Goal: Task Accomplishment & Management: Manage account settings

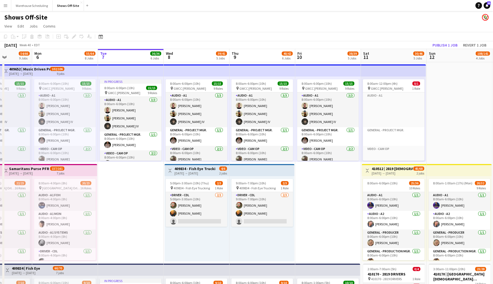
scroll to position [0, 143]
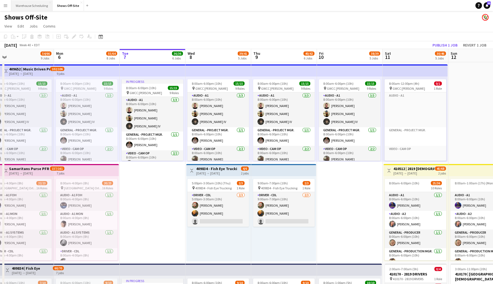
click at [25, 5] on button "Warehouse Scheduling Close" at bounding box center [31, 5] width 41 height 11
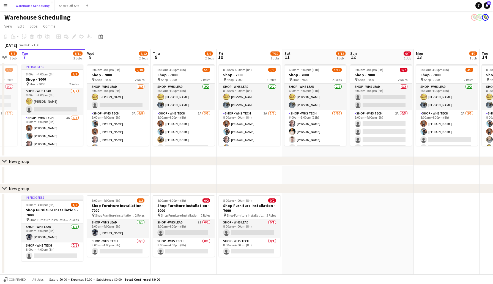
scroll to position [0, 179]
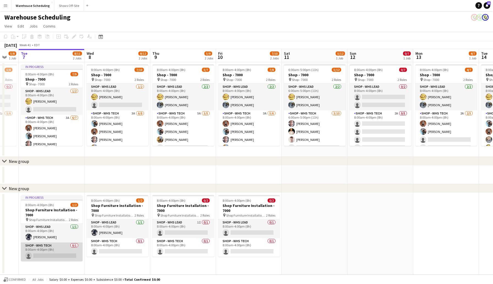
click at [47, 256] on app-card-role "Shop - WHS Tech 0/1 8:00am-4:00pm (8h) single-neutral-actions" at bounding box center [52, 252] width 62 height 19
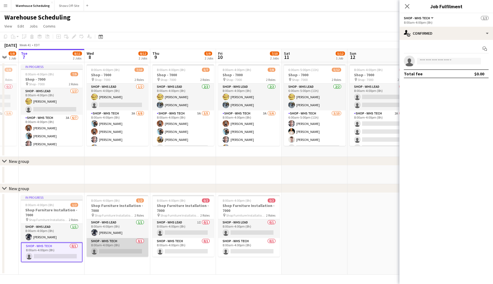
click at [116, 251] on app-card-role "Shop - WHS Tech 0/1 8:00am-4:00pm (8h) single-neutral-actions" at bounding box center [118, 247] width 62 height 19
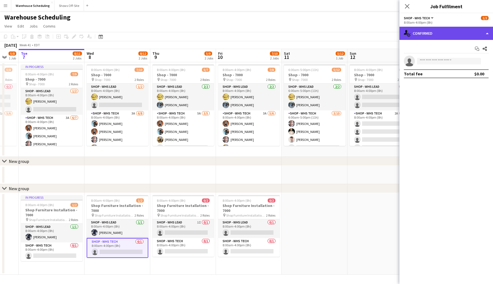
click at [435, 35] on div "single-neutral-actions-check-2 Confirmed" at bounding box center [447, 33] width 94 height 13
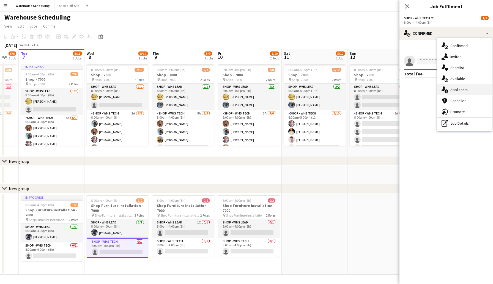
click at [461, 93] on div "single-neutral-actions-information Applicants" at bounding box center [465, 89] width 55 height 11
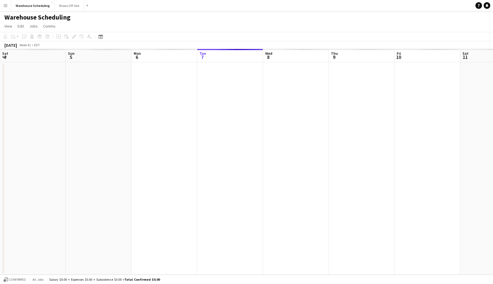
scroll to position [0, 132]
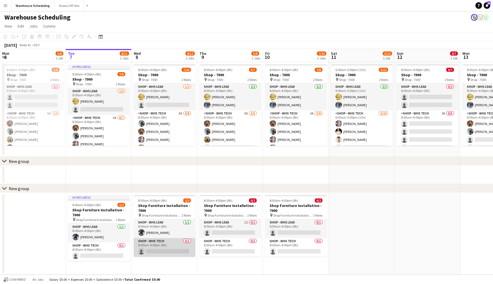
click at [161, 251] on app-card-role "Shop - WHS Tech 0/1 8:00am-4:00pm (8h) single-neutral-actions" at bounding box center [165, 247] width 62 height 19
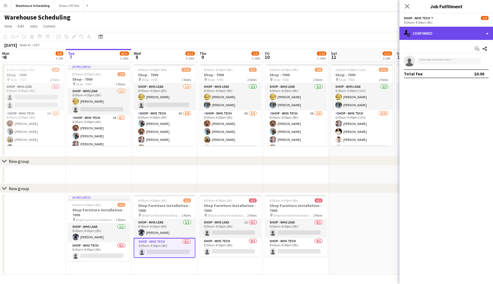
click at [425, 37] on div "single-neutral-actions-check-2 Confirmed" at bounding box center [447, 33] width 94 height 13
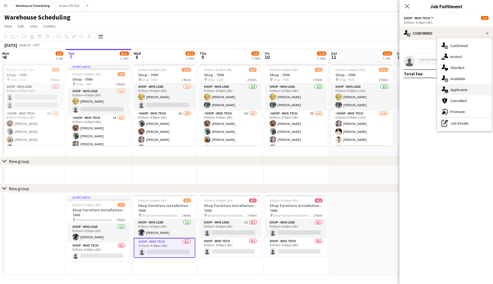
click at [471, 86] on div "single-neutral-actions-information Applicants" at bounding box center [465, 89] width 55 height 11
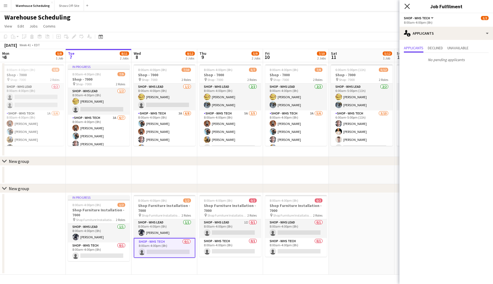
click at [408, 8] on icon at bounding box center [407, 6] width 5 height 5
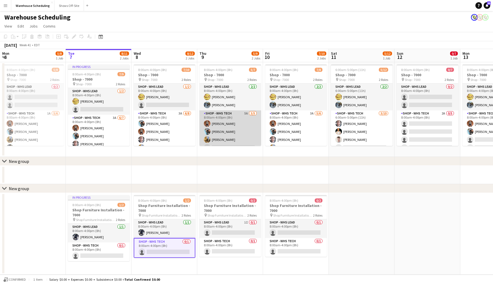
scroll to position [15, 0]
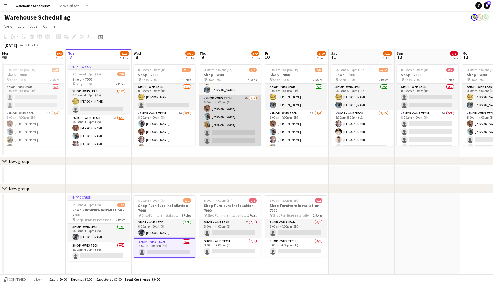
click at [226, 128] on app-card-role "Shop - WHS Tech 5A 3/5 8:00am-4:00pm (8h) Bradley Barnhill Chad Gilbert Jeffrey…" at bounding box center [231, 120] width 62 height 51
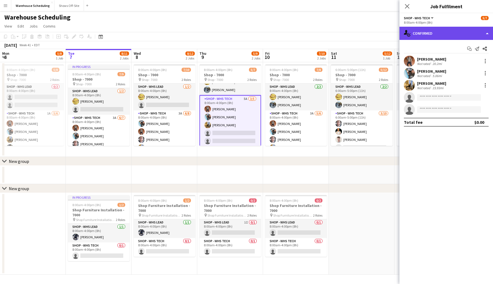
click at [444, 33] on div "single-neutral-actions-check-2 Confirmed" at bounding box center [447, 33] width 94 height 13
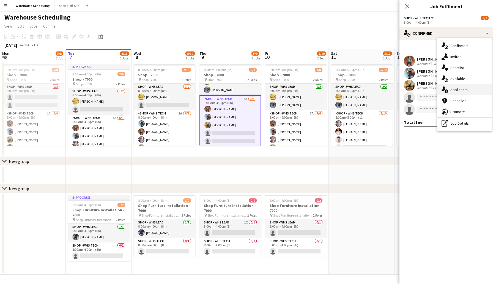
click at [456, 89] on span "Applicants" at bounding box center [459, 89] width 17 height 5
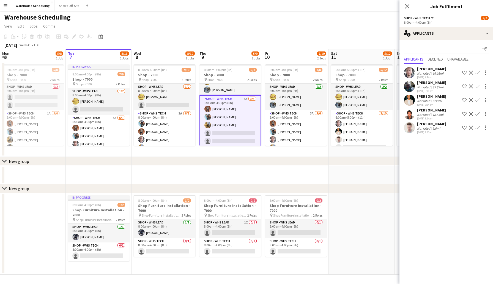
click at [478, 72] on app-icon "Confirm" at bounding box center [478, 72] width 4 height 4
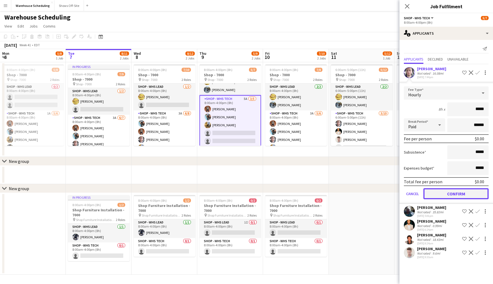
click at [456, 192] on button "Confirm" at bounding box center [456, 193] width 65 height 11
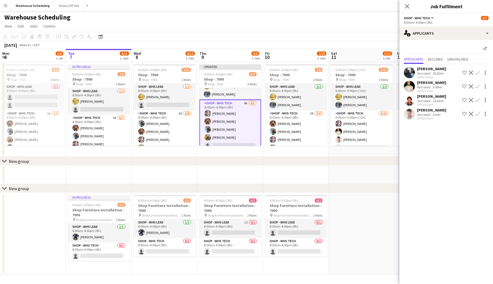
click at [480, 115] on button "Confirm" at bounding box center [478, 114] width 7 height 7
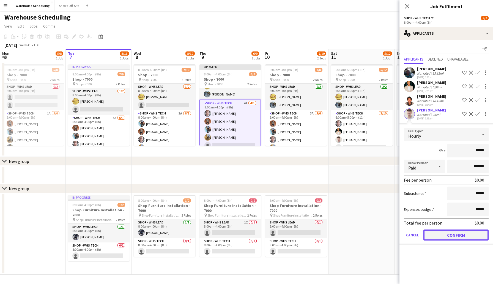
click at [452, 232] on button "Confirm" at bounding box center [456, 235] width 65 height 11
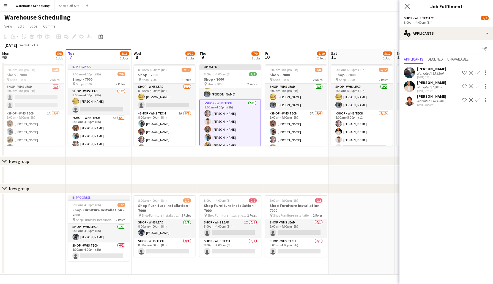
click at [411, 6] on app-icon "Close pop-in" at bounding box center [408, 6] width 8 height 8
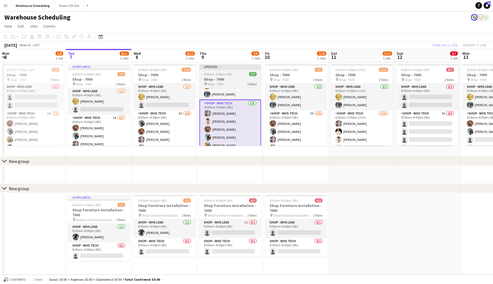
click at [233, 72] on app-job-card "Updated 8:00am-4:00pm (8h) 7/7 Shop - 7000 pin Shop - 7000 2 Roles Shop - WHS L…" at bounding box center [231, 105] width 62 height 82
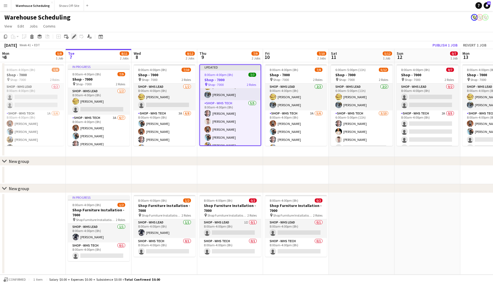
click at [75, 37] on icon at bounding box center [73, 36] width 3 height 3
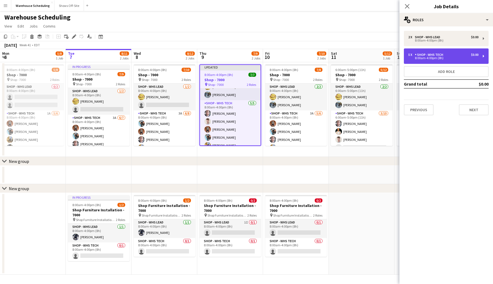
click at [447, 54] on div "5 x Shop - WHS Tech $0.00" at bounding box center [444, 55] width 70 height 4
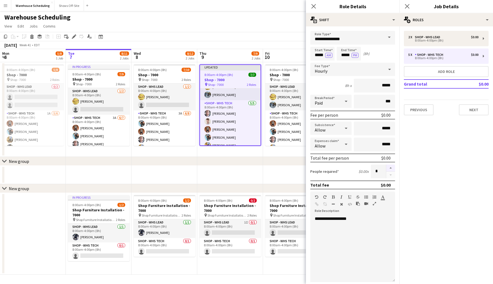
click at [392, 168] on button "button" at bounding box center [391, 168] width 9 height 7
click at [391, 168] on button "button" at bounding box center [391, 168] width 9 height 7
type input "*"
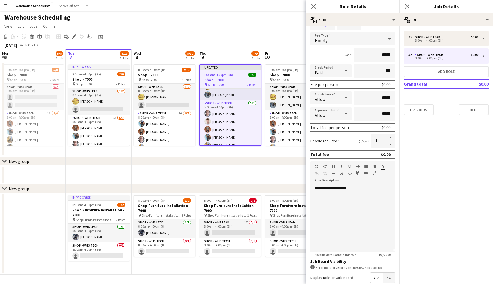
scroll to position [89, 0]
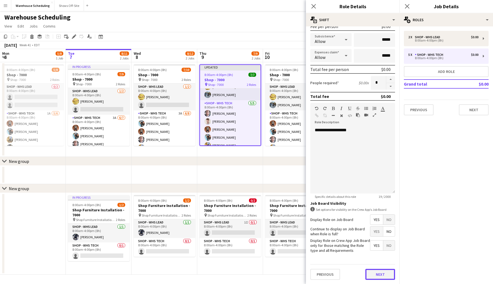
click at [381, 274] on button "Next" at bounding box center [381, 274] width 30 height 11
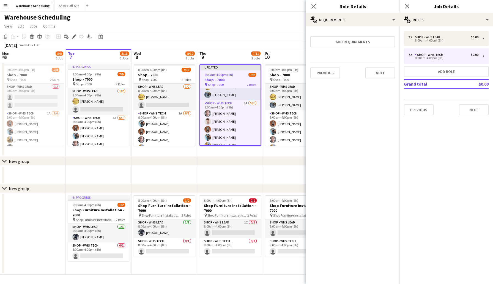
scroll to position [0, 0]
click at [470, 111] on button "Next" at bounding box center [474, 109] width 30 height 11
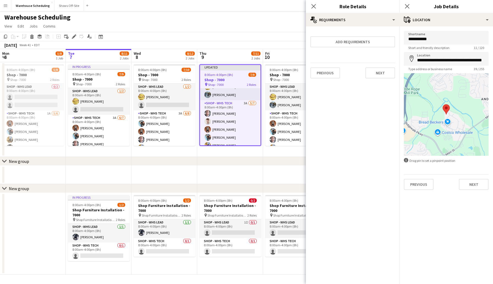
click at [314, 10] on div "Close pop-in" at bounding box center [313, 6] width 15 height 13
click at [408, 5] on icon "Close pop-in" at bounding box center [407, 6] width 5 height 5
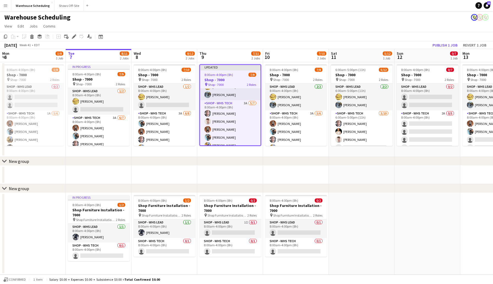
click at [336, 52] on span "Sat" at bounding box center [334, 53] width 6 height 5
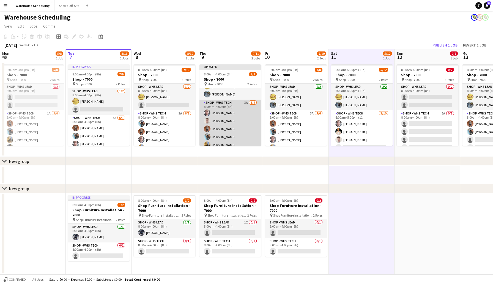
click at [234, 115] on app-card-role "Shop - WHS Tech 3A 5/7 8:00am-4:00pm (8h) Joseph Cleveland Ethan Thompson Bradl…" at bounding box center [231, 133] width 62 height 67
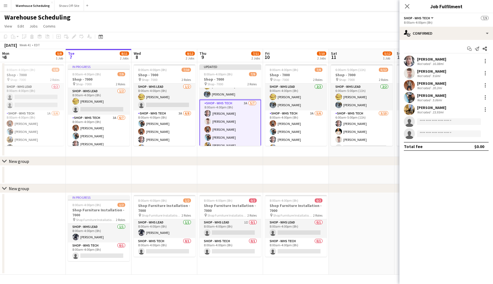
scroll to position [37, 0]
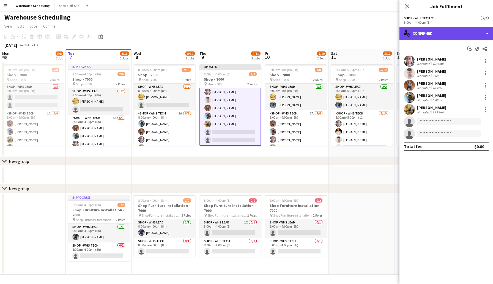
click at [420, 36] on div "single-neutral-actions-check-2 Confirmed" at bounding box center [447, 33] width 94 height 13
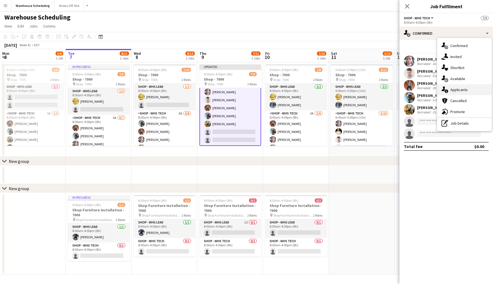
click at [466, 91] on span "Applicants" at bounding box center [459, 89] width 17 height 5
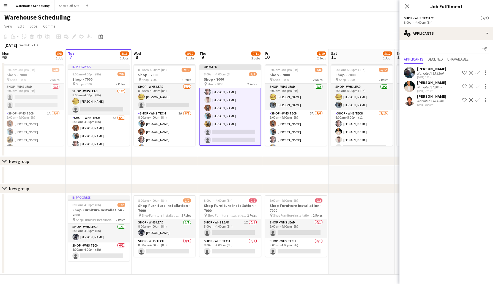
click at [478, 86] on app-icon "Confirm" at bounding box center [478, 86] width 4 height 4
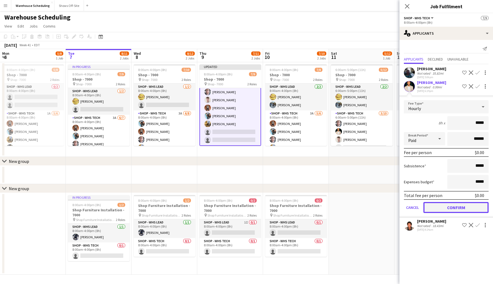
click at [460, 205] on button "Confirm" at bounding box center [456, 207] width 65 height 11
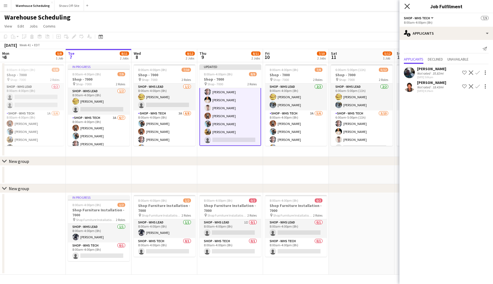
click at [408, 5] on icon "Close pop-in" at bounding box center [407, 6] width 5 height 5
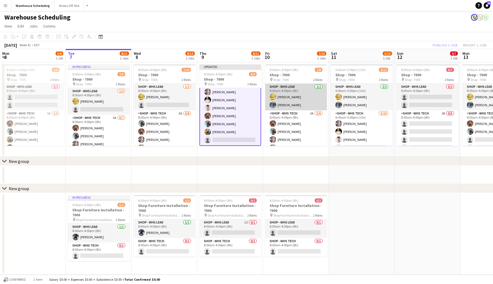
scroll to position [23, 0]
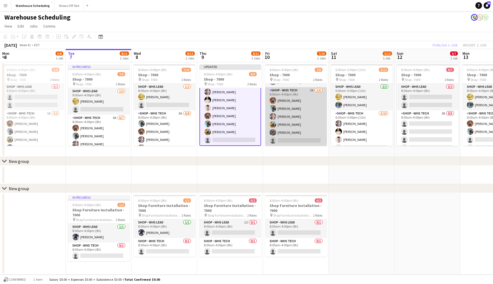
click at [287, 142] on app-card-role "Shop - WHS Tech 3A 5/6 8:00am-4:00pm (8h) Bradley Barnhill Chad Gilbert Joseph …" at bounding box center [296, 116] width 62 height 59
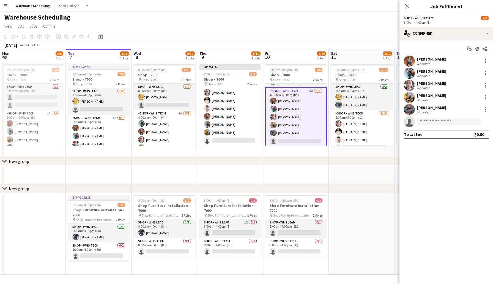
scroll to position [36, 0]
click at [422, 34] on div "single-neutral-actions-check-2 Confirmed" at bounding box center [447, 33] width 94 height 13
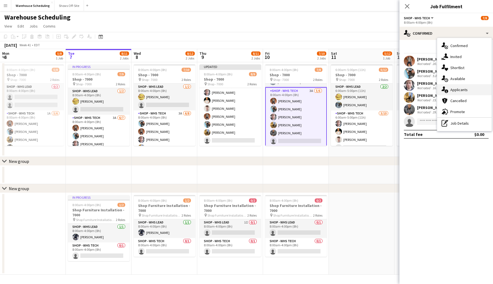
click at [463, 92] on span "Applicants" at bounding box center [459, 89] width 17 height 5
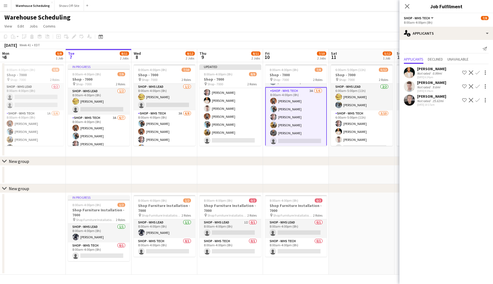
click at [479, 99] on app-icon "Confirm" at bounding box center [478, 100] width 4 height 4
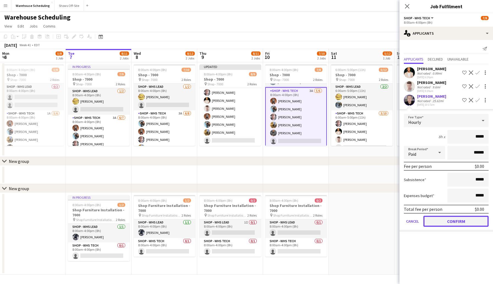
click at [451, 221] on button "Confirm" at bounding box center [456, 221] width 65 height 11
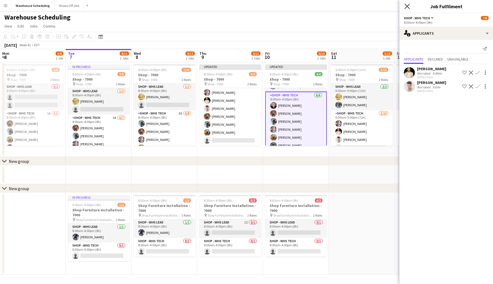
click at [408, 6] on icon at bounding box center [407, 6] width 5 height 5
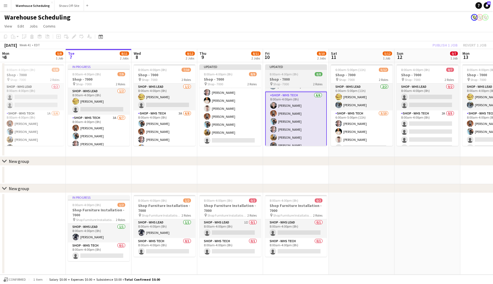
click at [302, 70] on app-job-card "Updated 8:00am-4:00pm (8h) 8/8 Shop - 7000 pin Shop - 7000 2 Roles Shop - WHS L…" at bounding box center [296, 105] width 62 height 82
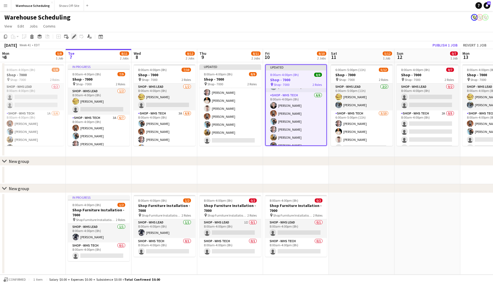
click at [73, 36] on icon "Edit" at bounding box center [74, 36] width 4 height 4
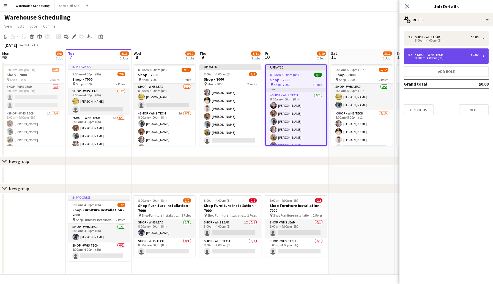
click at [452, 53] on div "6 x Shop - WHS Tech $0.00" at bounding box center [444, 55] width 70 height 4
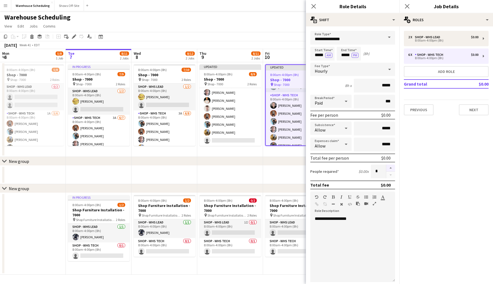
click at [390, 168] on button "button" at bounding box center [391, 168] width 9 height 7
type input "*"
click at [479, 108] on button "Next" at bounding box center [474, 109] width 30 height 11
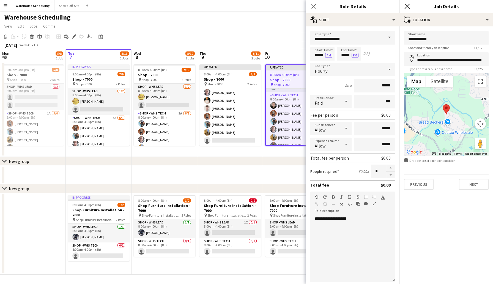
click at [406, 6] on icon "Close pop-in" at bounding box center [407, 6] width 5 height 5
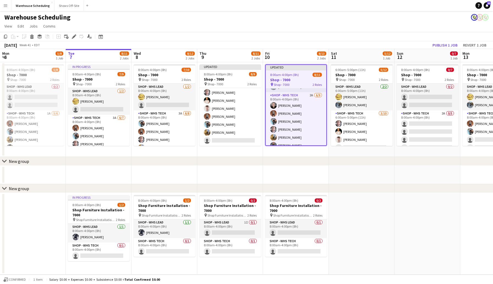
click at [399, 38] on app-toolbar "Copy Paste Paste Command V Paste with crew Command Shift V Paste linked Job Del…" at bounding box center [246, 36] width 493 height 9
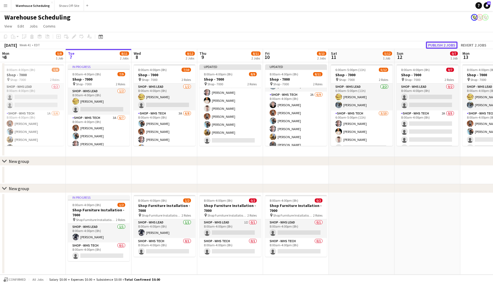
click at [433, 44] on button "Publish 2 jobs" at bounding box center [442, 45] width 32 height 7
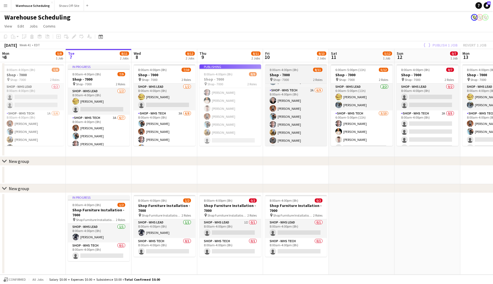
scroll to position [31, 0]
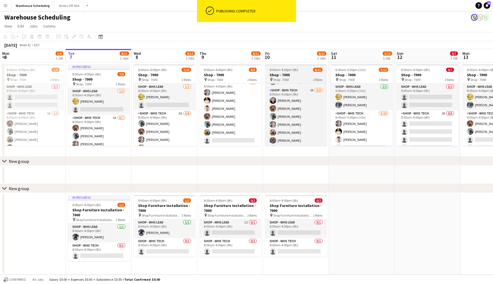
click at [295, 70] on span "8:00am-4:00pm (8h)" at bounding box center [284, 70] width 29 height 4
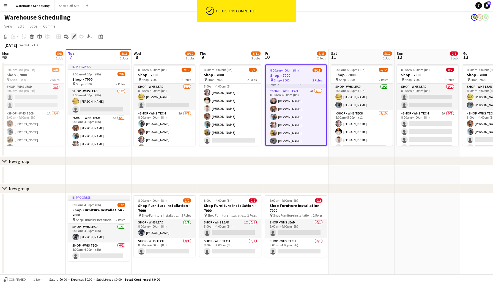
click at [75, 37] on icon "Edit" at bounding box center [74, 36] width 4 height 4
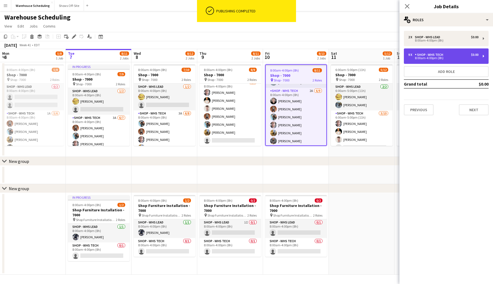
click at [443, 52] on div "9 x Shop - WHS Tech $0.00 8:00am-4:00pm (8h)" at bounding box center [446, 55] width 85 height 15
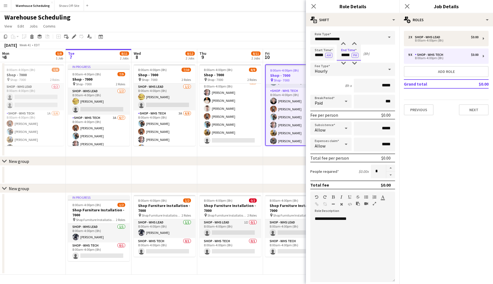
click at [343, 53] on input "*****" at bounding box center [349, 54] width 24 height 14
type input "*****"
click at [344, 42] on div at bounding box center [343, 44] width 11 height 6
click at [472, 113] on button "Next" at bounding box center [474, 109] width 30 height 11
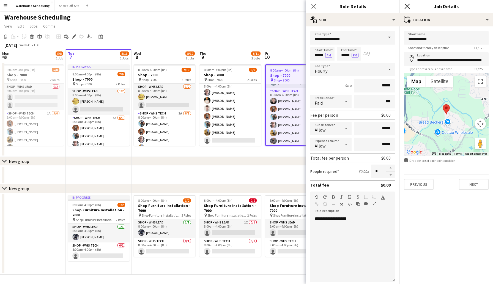
click at [407, 7] on icon at bounding box center [407, 6] width 5 height 5
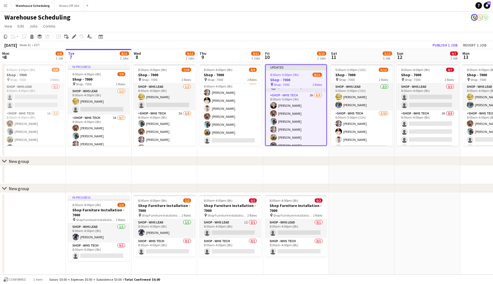
click at [393, 30] on app-page-menu "View Day view expanded Day view collapsed Month view Date picker Jump to today …" at bounding box center [246, 26] width 493 height 10
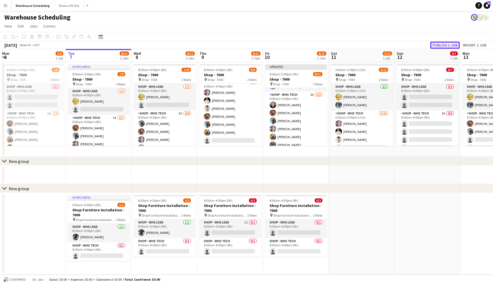
click at [446, 44] on button "Publish 1 job" at bounding box center [445, 45] width 29 height 7
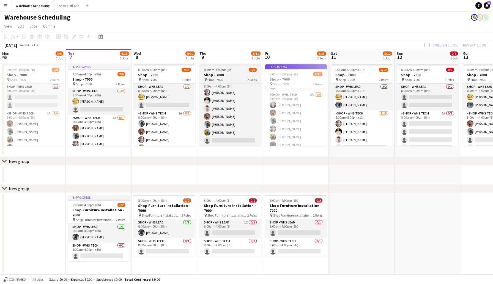
click at [232, 74] on h3 "Shop - 7000" at bounding box center [231, 74] width 62 height 5
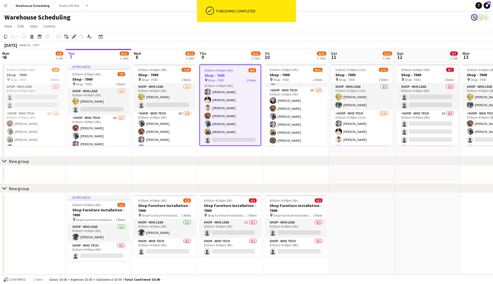
click at [74, 38] on icon at bounding box center [73, 36] width 3 height 3
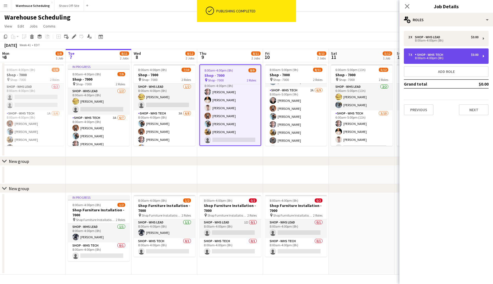
click at [440, 56] on div "Shop - WHS Tech" at bounding box center [430, 55] width 31 height 4
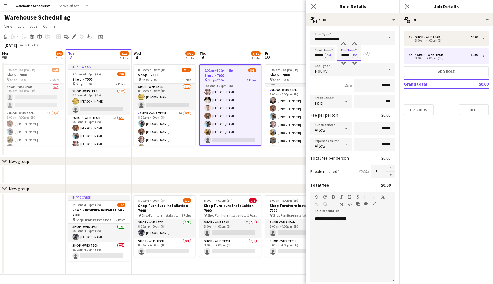
click at [344, 55] on input "*****" at bounding box center [349, 54] width 24 height 14
type input "*****"
click at [343, 44] on div at bounding box center [343, 44] width 11 height 6
click at [406, 7] on icon at bounding box center [407, 6] width 5 height 5
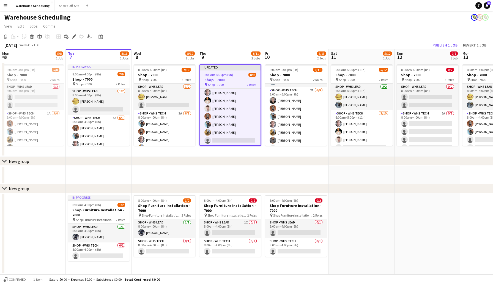
click at [406, 30] on app-page-menu "View Day view expanded Day view collapsed Month view Date picker Jump to today …" at bounding box center [246, 26] width 493 height 10
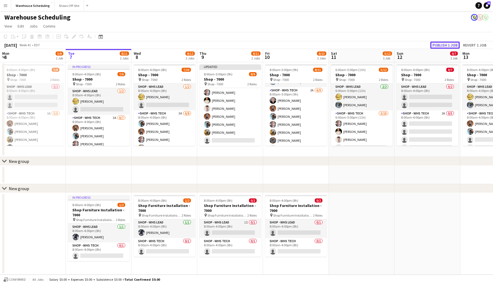
click at [449, 45] on button "Publish 1 job" at bounding box center [445, 45] width 29 height 7
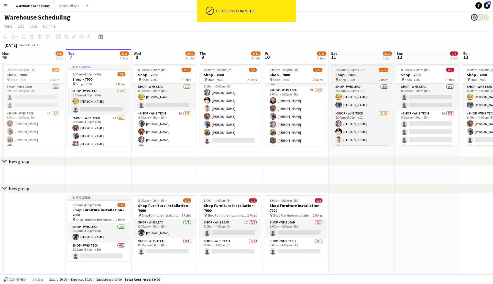
scroll to position [31, 0]
click at [351, 67] on app-job-card "6:00am-5:00pm (11h) 5/12 Shop - 7000 pin Shop - 7000 2 Roles Shop - WHS Lead 2/…" at bounding box center [362, 105] width 62 height 82
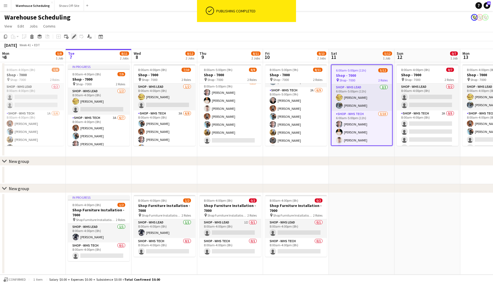
click at [72, 35] on icon "Edit" at bounding box center [74, 36] width 4 height 4
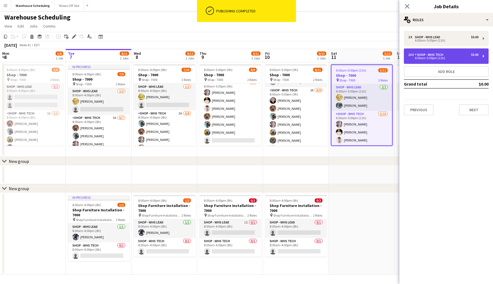
click at [425, 58] on div "6:00am-5:00pm (11h)" at bounding box center [444, 58] width 70 height 3
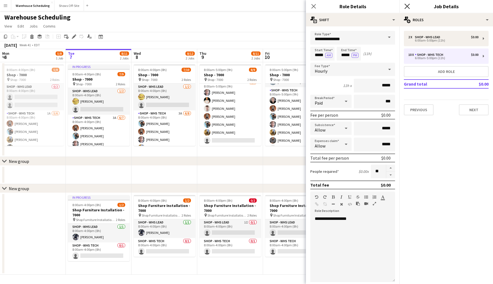
click at [408, 7] on icon "Close pop-in" at bounding box center [407, 6] width 5 height 5
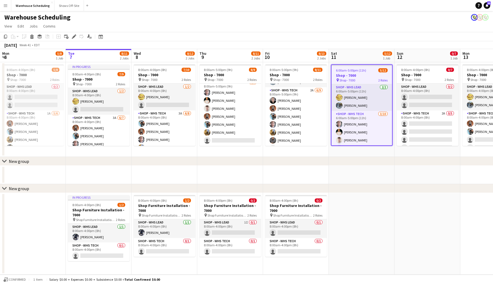
click at [382, 36] on app-toolbar "Copy Paste Paste Command V Paste with crew Command Shift V Paste linked Job Del…" at bounding box center [246, 36] width 493 height 9
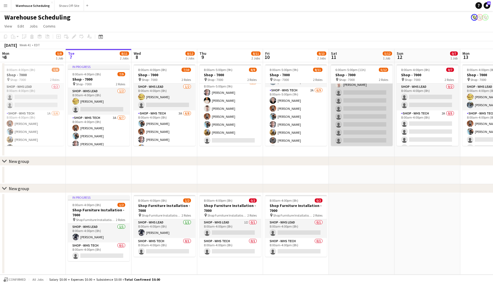
click at [354, 91] on app-card-role "Shop - WHS Tech 3/10 6:00am-5:00pm (11h) Joseph Cleveland Morgan Richard Ethan …" at bounding box center [362, 100] width 62 height 91
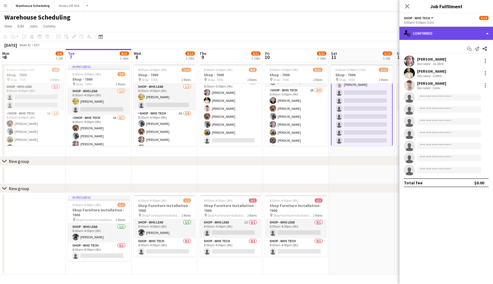
click at [444, 31] on div "single-neutral-actions-check-2 Confirmed" at bounding box center [447, 33] width 94 height 13
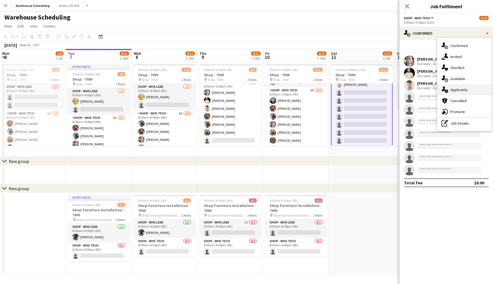
click at [459, 88] on span "Applicants" at bounding box center [459, 89] width 17 height 5
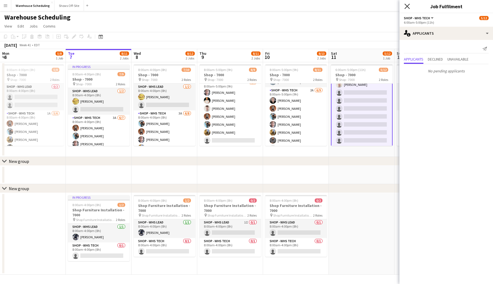
click at [407, 6] on icon at bounding box center [407, 6] width 5 height 5
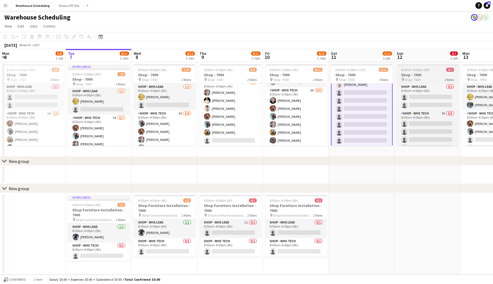
click at [419, 71] on span "8:00am-4:00pm (8h)" at bounding box center [415, 70] width 29 height 4
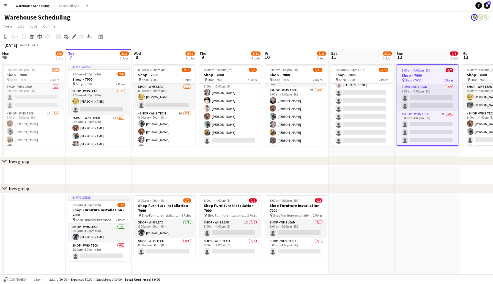
scroll to position [55, 0]
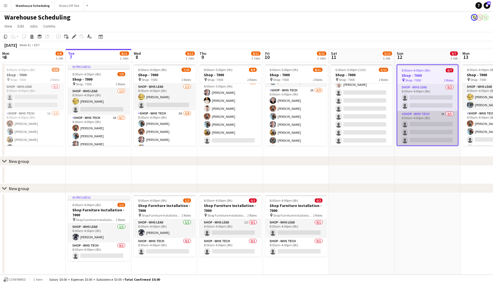
click at [421, 127] on app-card-role "Shop - WHS Tech 2A 0/5 8:00am-4:00pm (8h) single-neutral-actions single-neutral…" at bounding box center [428, 136] width 61 height 51
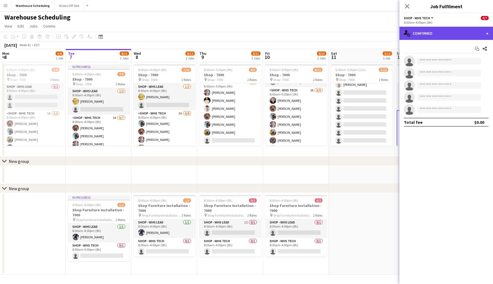
click at [428, 33] on div "single-neutral-actions-check-2 Confirmed" at bounding box center [447, 33] width 94 height 13
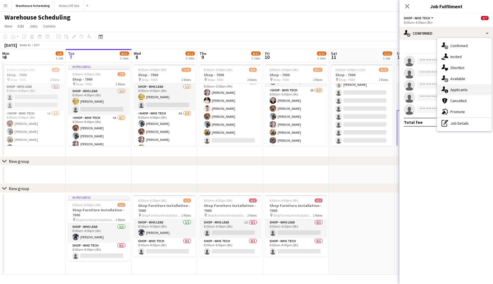
click at [462, 88] on span "Applicants" at bounding box center [459, 89] width 17 height 5
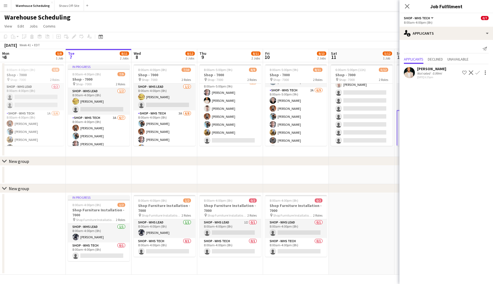
click at [478, 74] on app-icon "Confirm" at bounding box center [478, 72] width 4 height 4
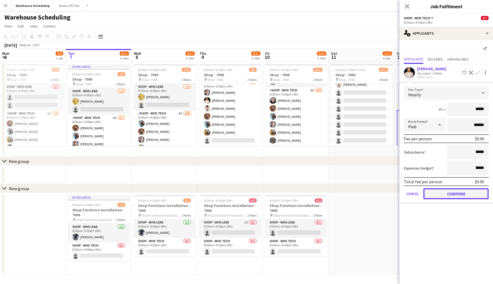
click at [458, 190] on button "Confirm" at bounding box center [456, 193] width 65 height 11
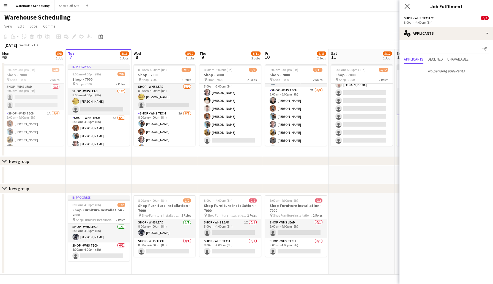
click at [408, 3] on app-icon "Close pop-in" at bounding box center [408, 6] width 8 height 8
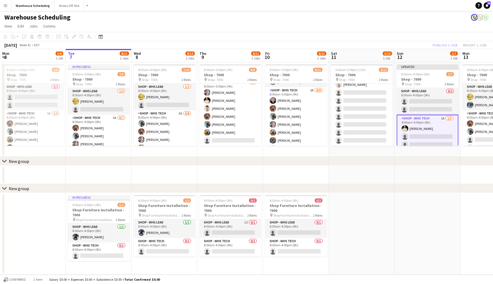
click at [390, 32] on app-toolbar "Copy Paste Paste Command V Paste with crew Command Shift V Paste linked Job Del…" at bounding box center [246, 36] width 493 height 9
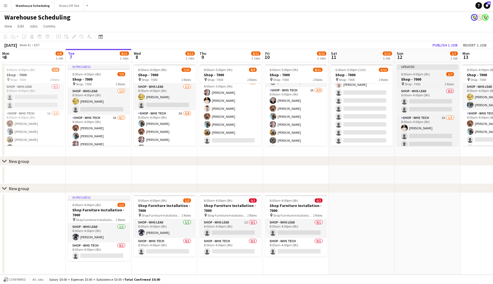
click at [416, 76] on span "8:00am-4:00pm (8h)" at bounding box center [415, 74] width 29 height 4
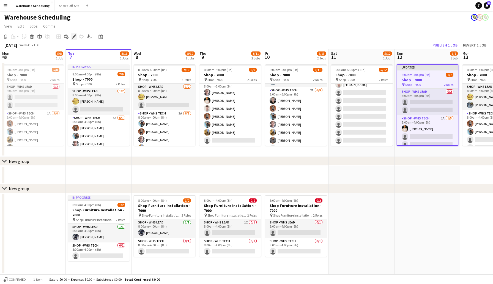
click at [74, 35] on icon "Edit" at bounding box center [74, 36] width 4 height 4
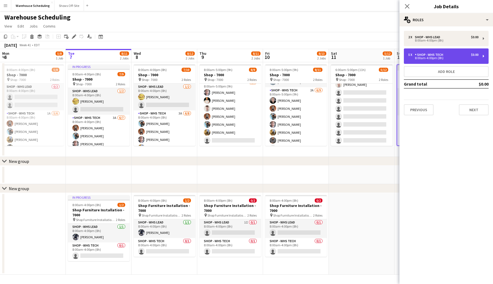
click at [449, 53] on div "5 x Shop - WHS Tech $0.00" at bounding box center [444, 55] width 70 height 4
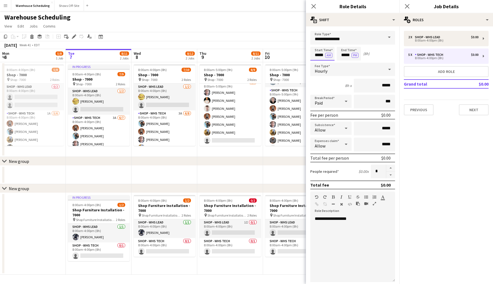
click at [313, 51] on input "*****" at bounding box center [323, 54] width 24 height 14
click at [314, 63] on div at bounding box center [317, 64] width 11 height 6
type input "*****"
click at [314, 63] on div at bounding box center [317, 64] width 11 height 6
click at [341, 53] on input "*****" at bounding box center [349, 54] width 24 height 14
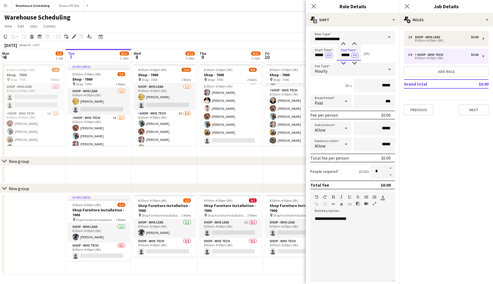
click at [343, 63] on div at bounding box center [343, 64] width 11 height 6
type input "*****"
click at [344, 43] on div at bounding box center [343, 44] width 11 height 6
click at [314, 7] on icon "Close pop-in" at bounding box center [313, 6] width 5 height 5
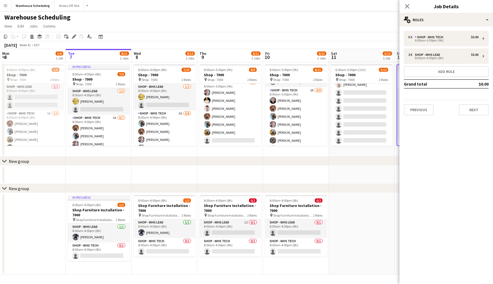
click at [404, 7] on div "Close pop-in" at bounding box center [407, 6] width 15 height 13
click at [407, 6] on icon at bounding box center [407, 6] width 5 height 5
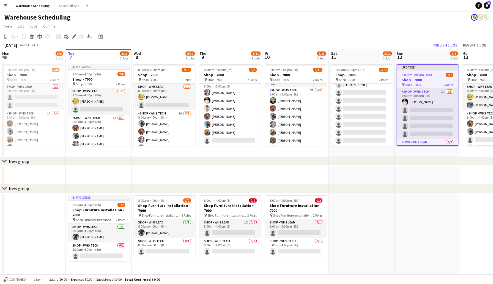
click at [410, 54] on app-board-header-date "Sun 12 1/7 1 Job" at bounding box center [428, 55] width 66 height 13
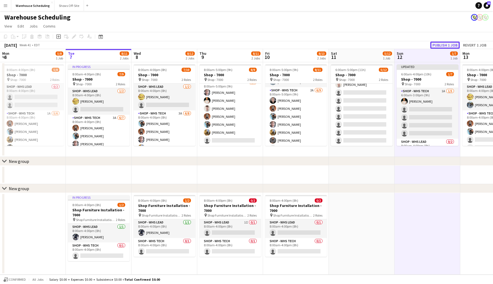
click at [438, 43] on button "Publish 1 job" at bounding box center [445, 45] width 29 height 7
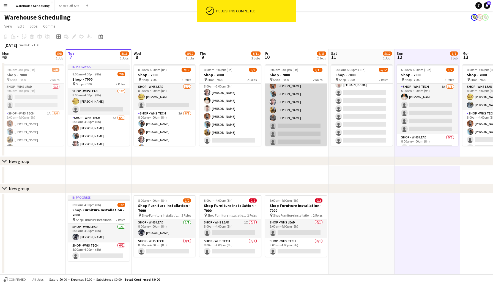
scroll to position [47, 0]
click at [283, 125] on app-card-role "Shop - WHS Tech 2A 6/9 8:00am-5:00pm (9h) Samuel Pillion Bradley Barnhill Chad …" at bounding box center [296, 104] width 62 height 83
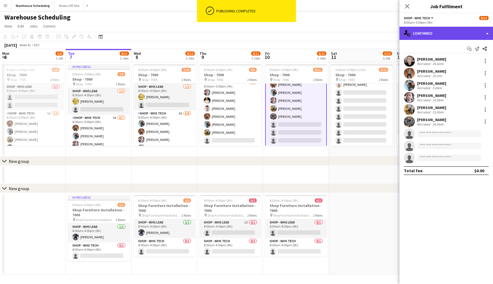
click at [438, 34] on div "single-neutral-actions-check-2 Confirmed" at bounding box center [447, 33] width 94 height 13
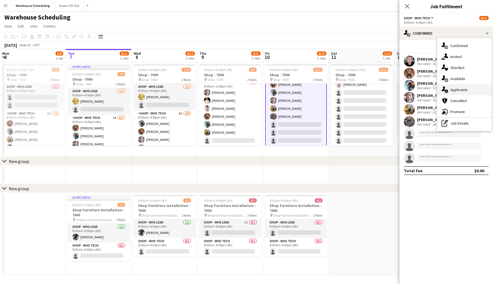
click at [454, 89] on span "Applicants" at bounding box center [459, 89] width 17 height 5
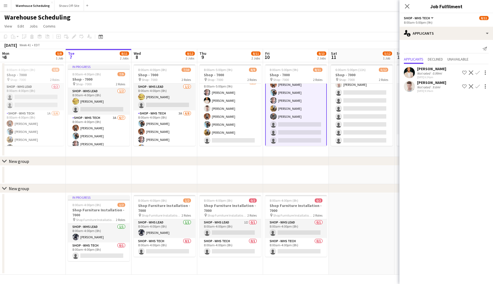
click at [477, 71] on app-icon "Confirm" at bounding box center [478, 72] width 4 height 4
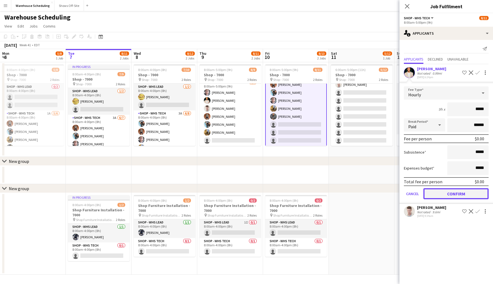
click at [454, 193] on button "Confirm" at bounding box center [456, 193] width 65 height 11
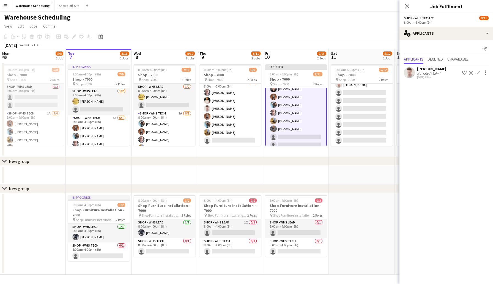
click at [477, 73] on app-icon "Confirm" at bounding box center [478, 72] width 4 height 4
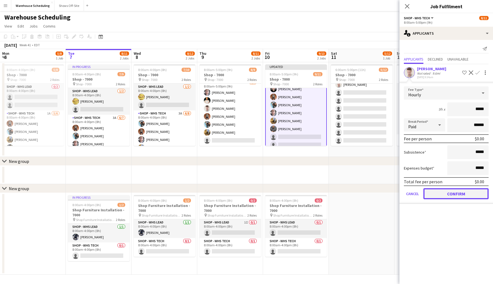
click at [452, 197] on button "Confirm" at bounding box center [456, 193] width 65 height 11
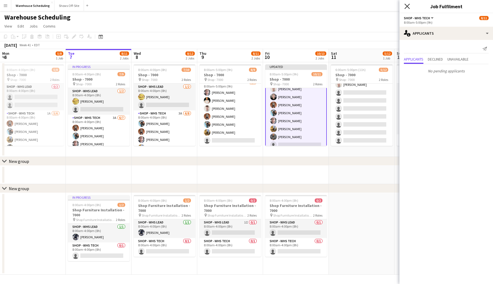
click at [407, 4] on icon "Close pop-in" at bounding box center [407, 6] width 5 height 5
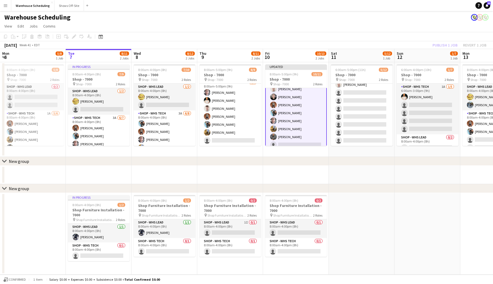
click at [362, 31] on app-page-menu "View Day view expanded Day view collapsed Month view Date picker Jump to today …" at bounding box center [246, 26] width 493 height 10
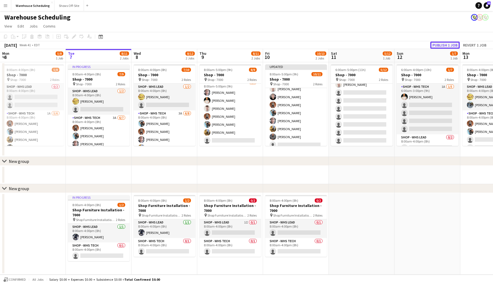
click at [439, 45] on button "Publish 1 job" at bounding box center [445, 45] width 29 height 7
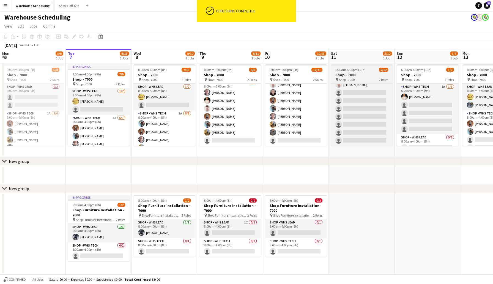
click at [362, 70] on span "6:00am-5:00pm (11h)" at bounding box center [351, 70] width 30 height 4
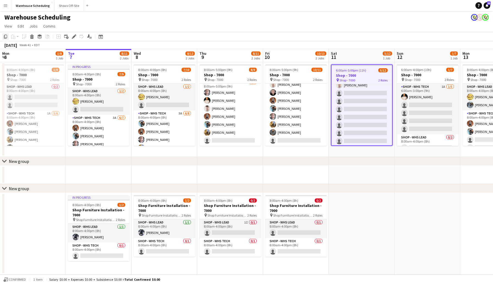
click at [7, 37] on icon at bounding box center [5, 37] width 3 height 4
click at [308, 53] on app-board-header-date "Fri 10 10/13 2 Jobs" at bounding box center [296, 55] width 66 height 13
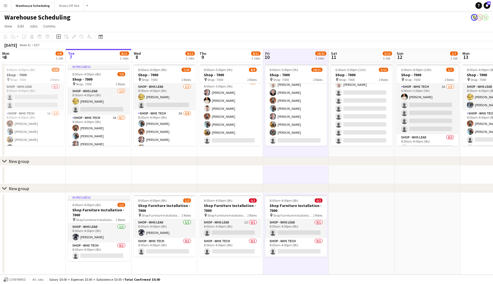
click at [288, 152] on app-date-cell "8:00am-5:00pm (9h) 10/11 Shop - 7000 pin Shop - 7000 2 Roles Shop - WHS Lead 2/…" at bounding box center [296, 109] width 66 height 95
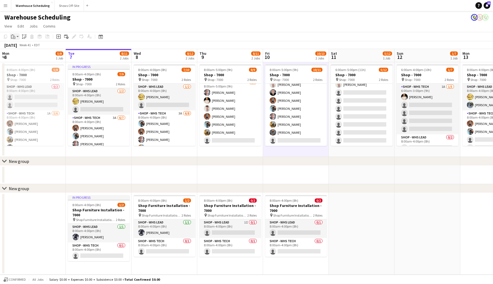
click at [13, 36] on icon "Paste" at bounding box center [13, 36] width 4 height 4
click at [23, 46] on link "Paste Command V" at bounding box center [37, 47] width 44 height 5
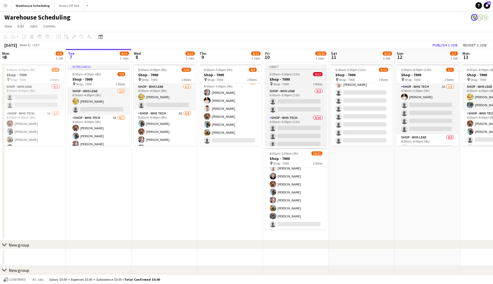
click at [296, 74] on span "6:00am-5:00pm (11h)" at bounding box center [285, 74] width 30 height 4
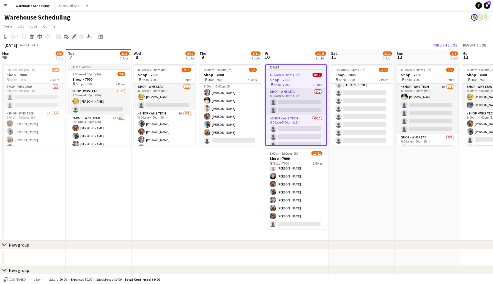
click at [73, 36] on icon "Edit" at bounding box center [74, 36] width 4 height 4
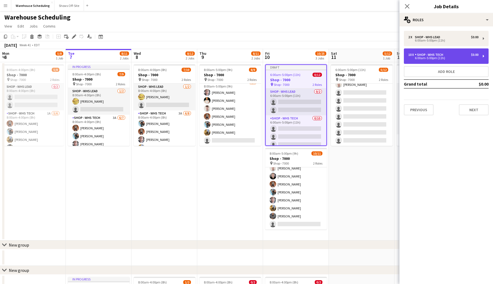
click at [439, 59] on div "6:00am-5:00pm (11h)" at bounding box center [444, 58] width 70 height 3
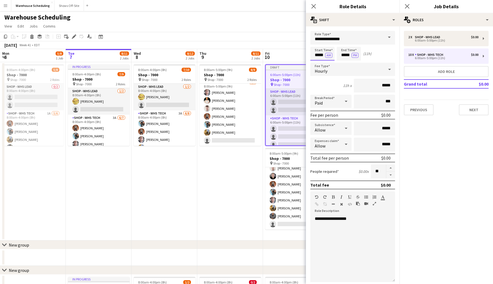
click at [314, 56] on input "*****" at bounding box center [323, 54] width 24 height 14
click at [317, 43] on div at bounding box center [317, 44] width 11 height 6
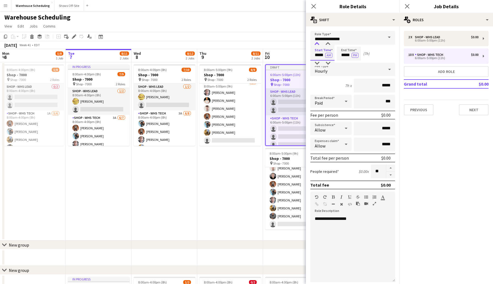
click at [317, 43] on div at bounding box center [317, 44] width 11 height 6
type input "*****"
click at [317, 43] on div at bounding box center [317, 44] width 11 height 6
click at [340, 53] on input "*****" at bounding box center [349, 54] width 24 height 14
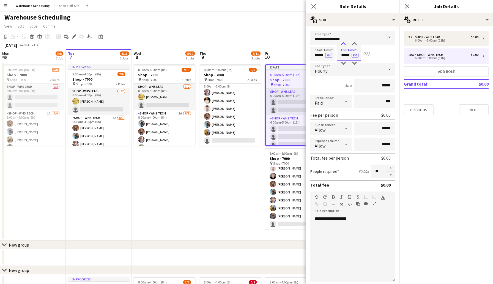
click at [344, 42] on div at bounding box center [343, 44] width 11 height 6
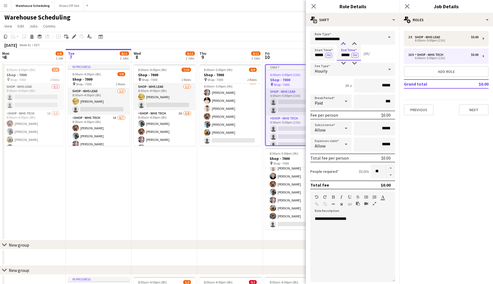
click at [344, 42] on div at bounding box center [343, 44] width 11 height 6
type input "*****"
click at [344, 63] on div at bounding box center [343, 64] width 11 height 6
click at [314, 8] on icon "Close pop-in" at bounding box center [313, 6] width 5 height 5
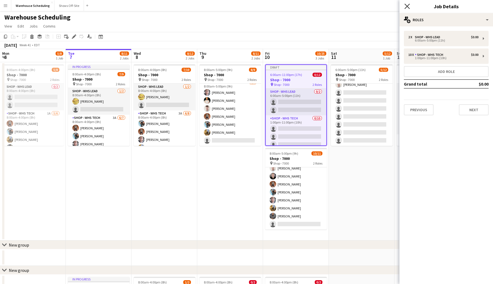
click at [408, 5] on icon "Close pop-in" at bounding box center [407, 6] width 5 height 5
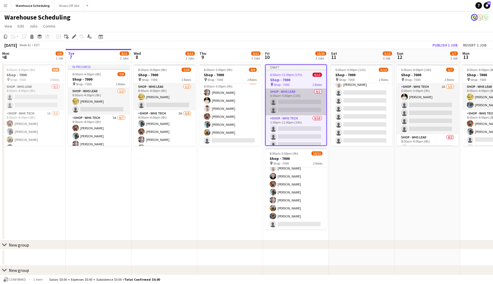
click at [299, 94] on app-card-role "Shop - WHS Lead 0/2 6:00am-5:00pm (11h) single-neutral-actions single-neutral-a…" at bounding box center [296, 102] width 61 height 27
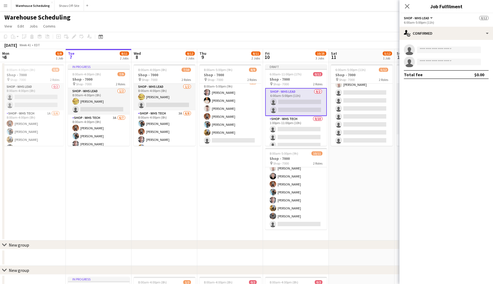
click at [420, 20] on span "Shop - WHS Lead" at bounding box center [416, 18] width 25 height 4
click at [392, 18] on div "Warehouse Scheduling" at bounding box center [246, 16] width 493 height 10
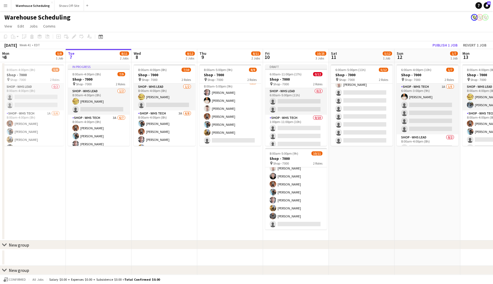
click at [284, 44] on div "October 2025 Week 41 • EDT Publish 1 job Revert 1 job" at bounding box center [246, 45] width 493 height 8
click at [436, 45] on button "Publish 1 job" at bounding box center [445, 45] width 29 height 7
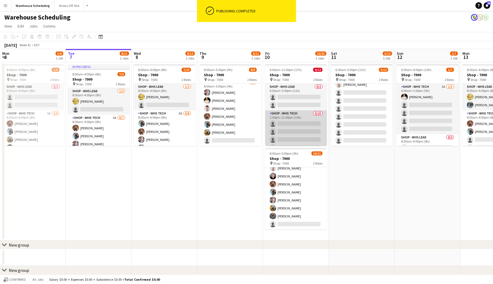
click at [295, 124] on app-card-role "Shop - WHS Tech 0/10 1:00pm-11:00pm (10h) single-neutral-actions single-neutral…" at bounding box center [296, 155] width 62 height 91
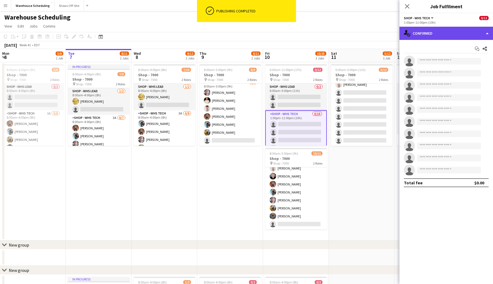
click at [443, 31] on div "single-neutral-actions-check-2 Confirmed" at bounding box center [447, 33] width 94 height 13
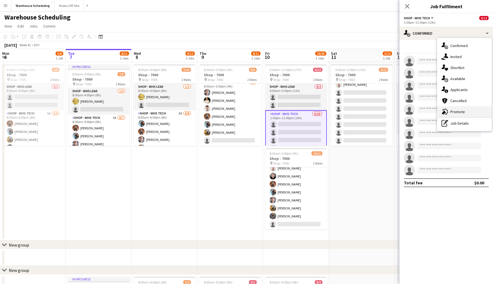
click at [459, 108] on div "advertising-megaphone Promote" at bounding box center [465, 111] width 55 height 11
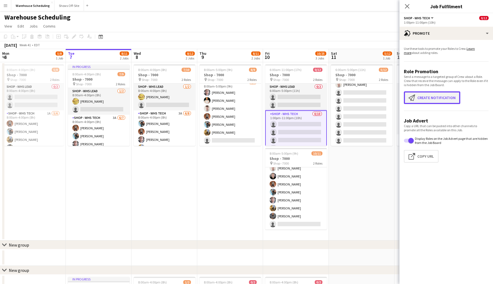
click at [436, 99] on button "Create notification Create notification" at bounding box center [432, 97] width 56 height 13
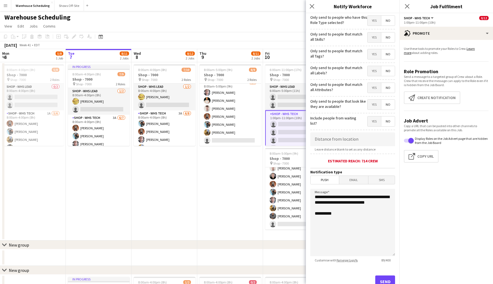
click at [376, 21] on span "Yes" at bounding box center [374, 21] width 13 height 10
click at [385, 282] on button "Send" at bounding box center [386, 282] width 20 height 12
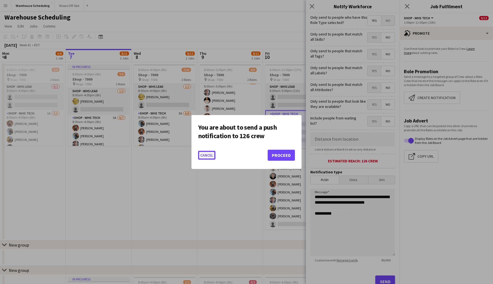
click at [207, 155] on button "Cancel" at bounding box center [206, 155] width 17 height 9
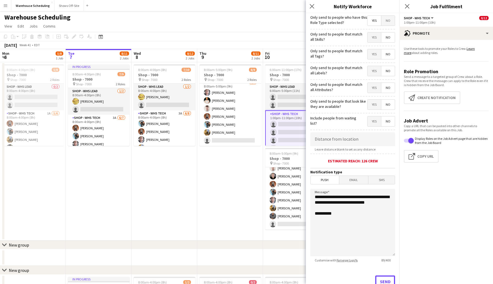
scroll to position [5, 0]
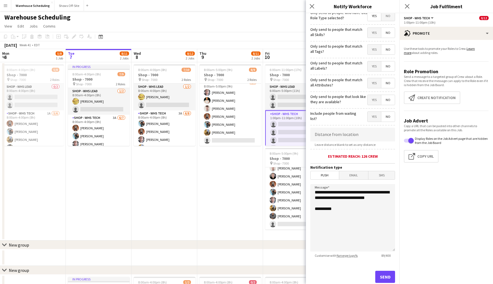
click at [385, 16] on span "No" at bounding box center [388, 16] width 13 height 10
click at [382, 276] on button "Send" at bounding box center [386, 277] width 20 height 12
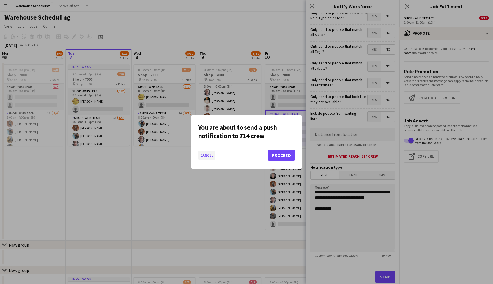
click at [205, 154] on button "Cancel" at bounding box center [206, 155] width 17 height 9
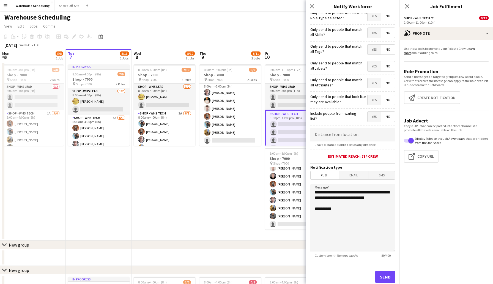
click at [372, 17] on span "Yes" at bounding box center [374, 16] width 13 height 10
click at [386, 276] on button "Send" at bounding box center [386, 277] width 20 height 12
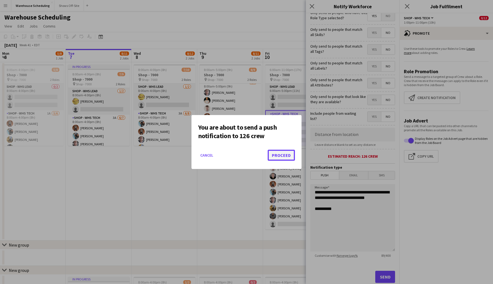
click at [283, 155] on button "Proceed" at bounding box center [281, 155] width 27 height 11
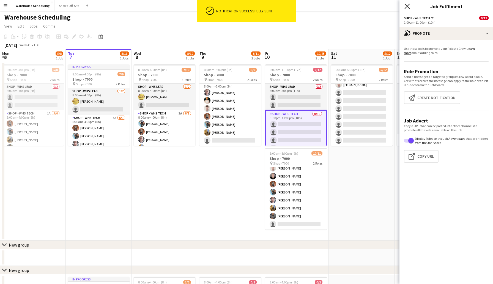
click at [407, 4] on icon "Close pop-in" at bounding box center [407, 6] width 5 height 5
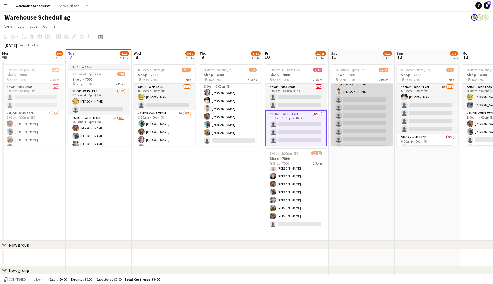
scroll to position [55, 0]
click at [352, 91] on app-card-role "Shop - WHS Tech 3/10 6:00am-5:00pm (11h) Joseph Cleveland Morgan Richard Ethan …" at bounding box center [362, 100] width 62 height 91
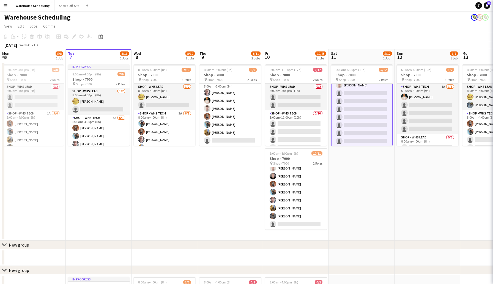
scroll to position [56, 0]
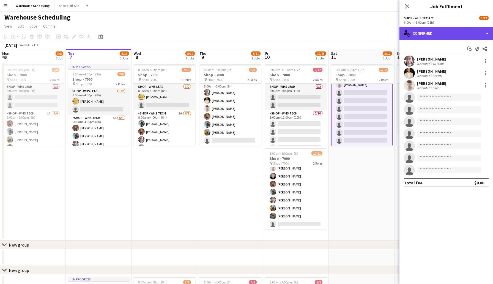
click at [441, 29] on div "single-neutral-actions-check-2 Confirmed" at bounding box center [447, 33] width 94 height 13
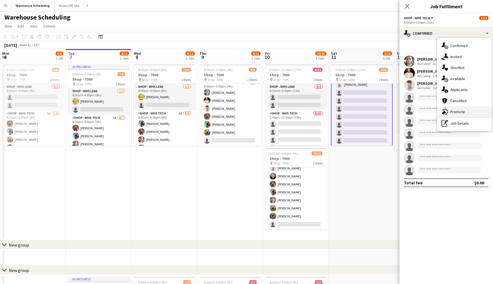
click at [457, 116] on div "advertising-megaphone Promote" at bounding box center [465, 111] width 55 height 11
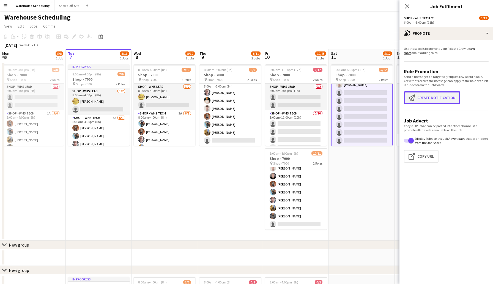
click at [430, 100] on button "Create notification Create notification" at bounding box center [432, 97] width 56 height 13
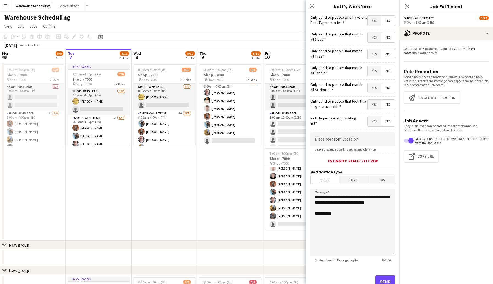
click at [376, 21] on span "Yes" at bounding box center [374, 21] width 13 height 10
click at [382, 280] on button "Send" at bounding box center [386, 282] width 20 height 12
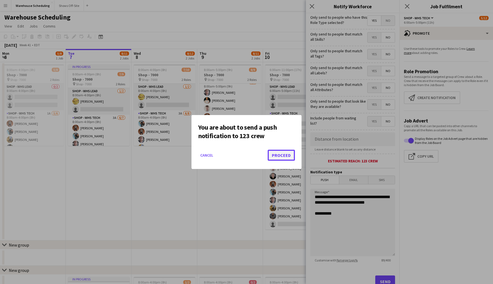
click at [279, 156] on button "Proceed" at bounding box center [281, 155] width 27 height 11
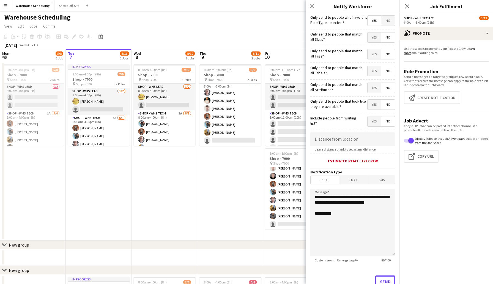
scroll to position [5, 0]
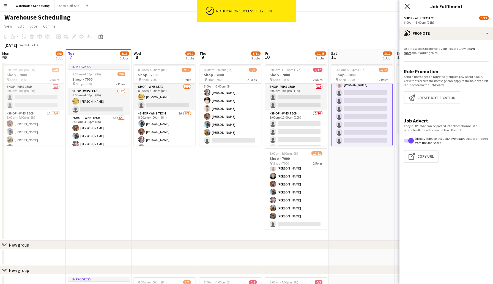
click at [407, 6] on icon at bounding box center [407, 6] width 5 height 5
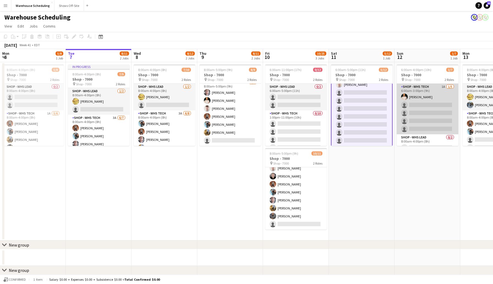
click at [421, 104] on app-card-role "Shop - WHS Tech 1A 1/5 6:00am-3:00pm (9h) Morgan Richard single-neutral-actions…" at bounding box center [428, 109] width 62 height 51
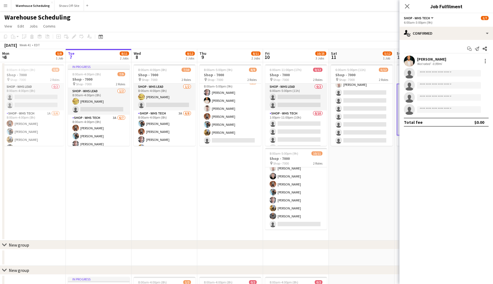
scroll to position [55, 0]
click at [427, 35] on div "single-neutral-actions-check-2 Confirmed" at bounding box center [447, 33] width 94 height 13
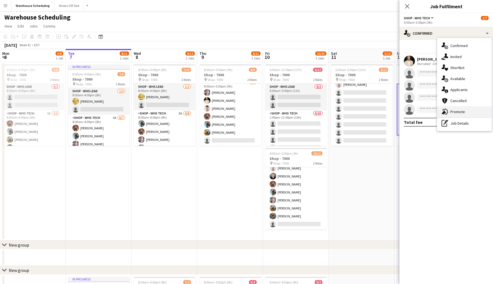
click at [461, 109] on div "advertising-megaphone Promote" at bounding box center [465, 111] width 55 height 11
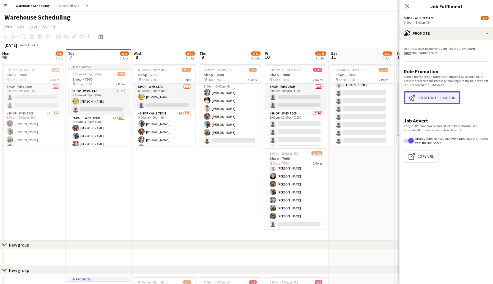
click at [433, 102] on button "Create notification Create notification" at bounding box center [432, 97] width 56 height 13
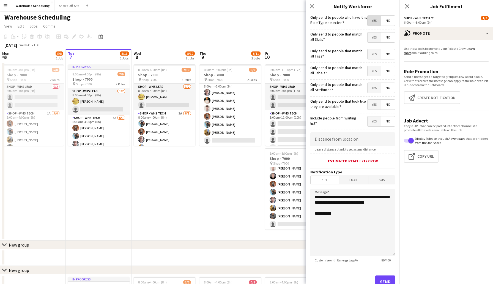
click at [370, 23] on span "Yes" at bounding box center [374, 21] width 13 height 10
click at [386, 282] on button "Send" at bounding box center [386, 282] width 20 height 12
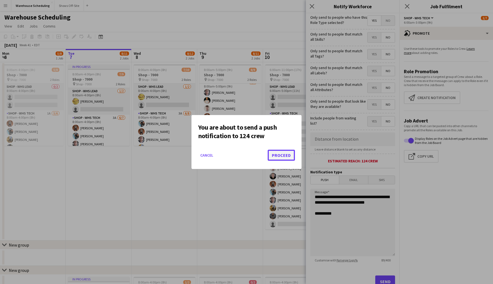
click at [284, 159] on button "Proceed" at bounding box center [281, 155] width 27 height 11
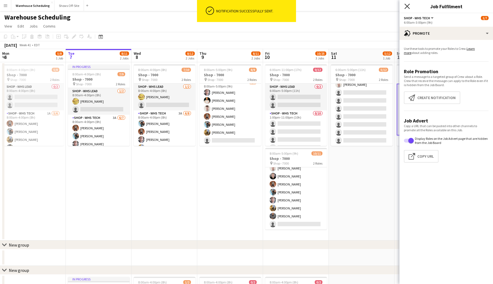
click at [408, 5] on icon "Close pop-in" at bounding box center [407, 6] width 5 height 5
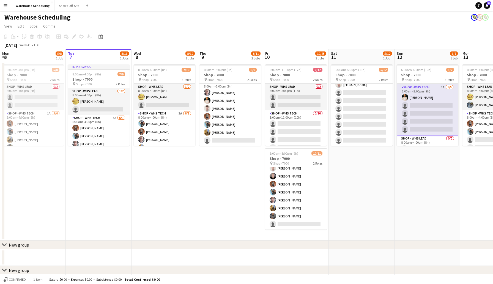
click at [373, 36] on app-toolbar "Copy Paste Paste Command V Paste with crew Command Shift V Paste linked Job Del…" at bounding box center [246, 36] width 493 height 9
